Goal: Understand process/instructions: Learn how to perform a task or action

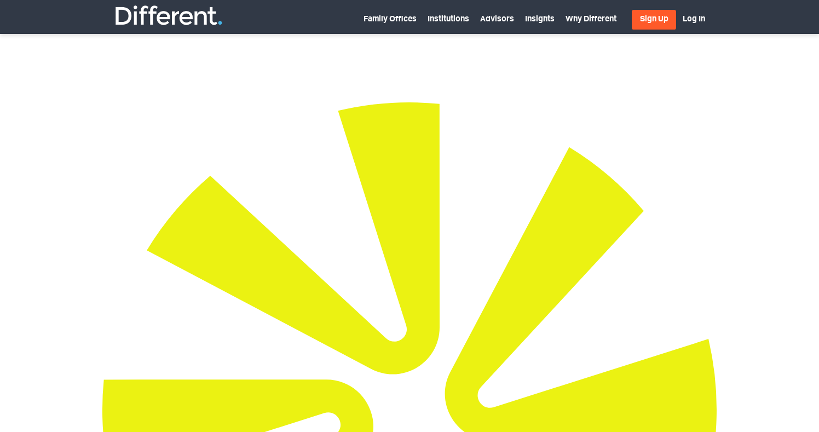
click at [184, 23] on img at bounding box center [168, 15] width 109 height 22
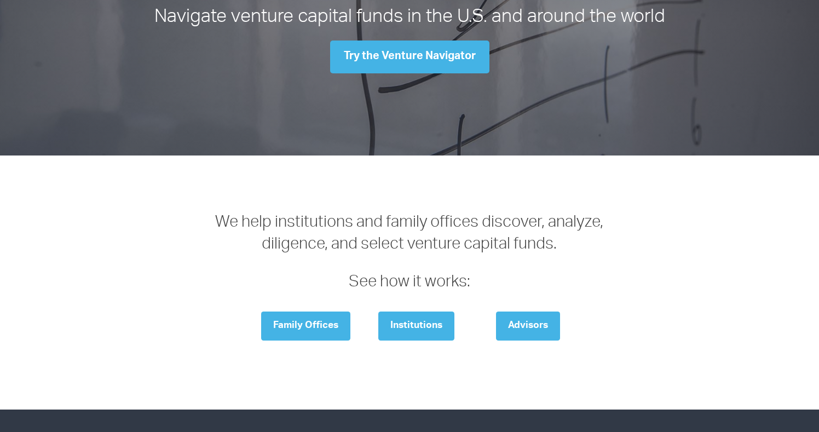
scroll to position [933, 0]
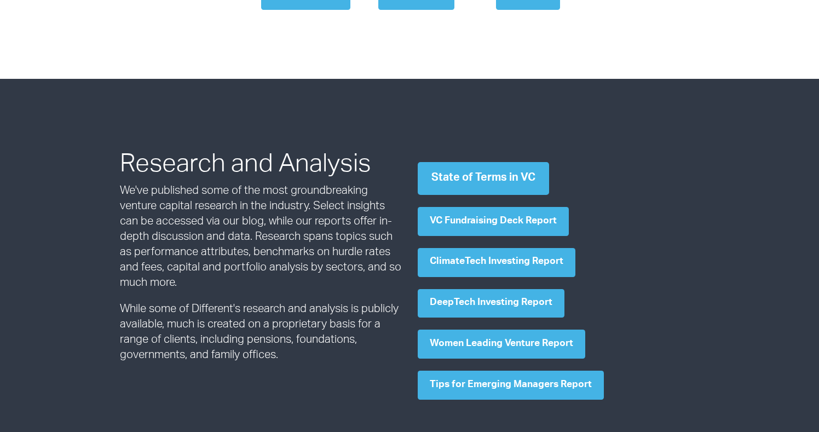
scroll to position [1263, 0]
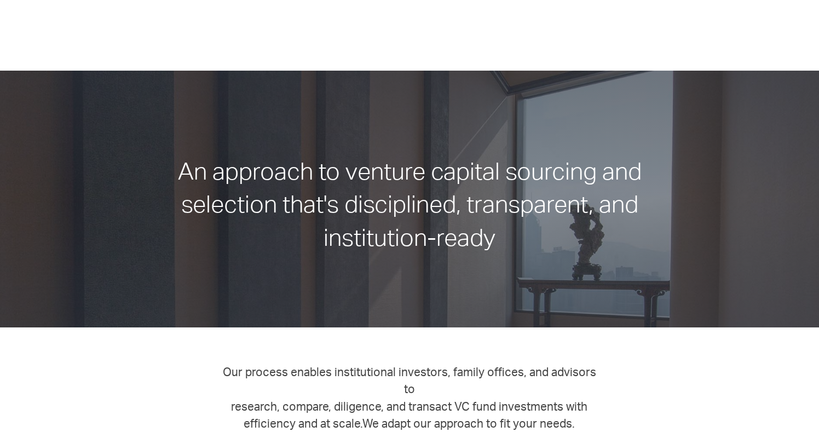
scroll to position [766, 0]
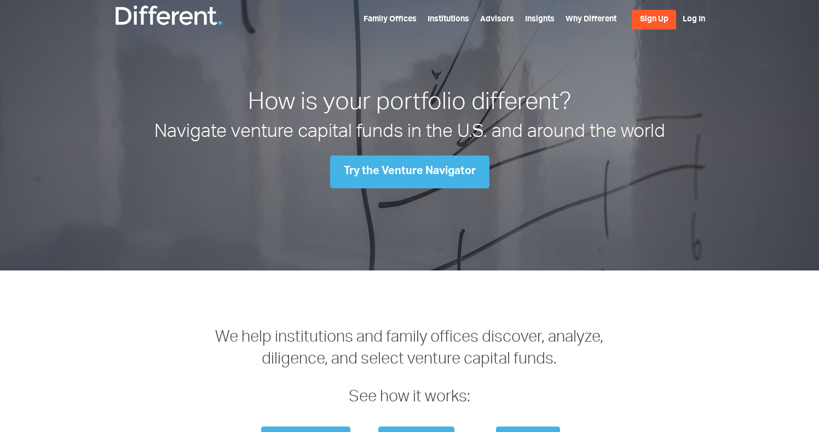
scroll to position [1263, 0]
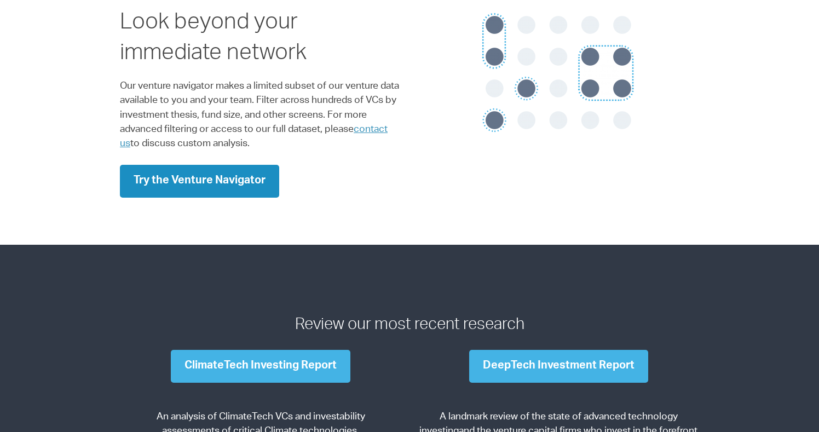
click at [186, 186] on link "Try the Venture Navigator" at bounding box center [199, 181] width 159 height 33
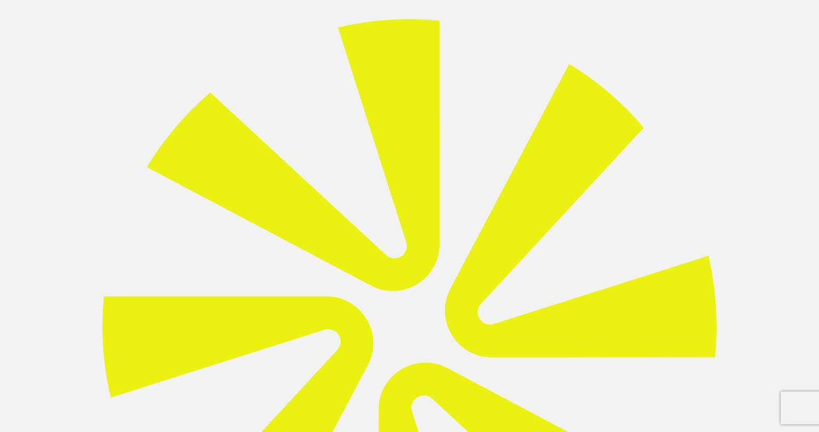
scroll to position [91, 0]
